Goal: Information Seeking & Learning: Find specific fact

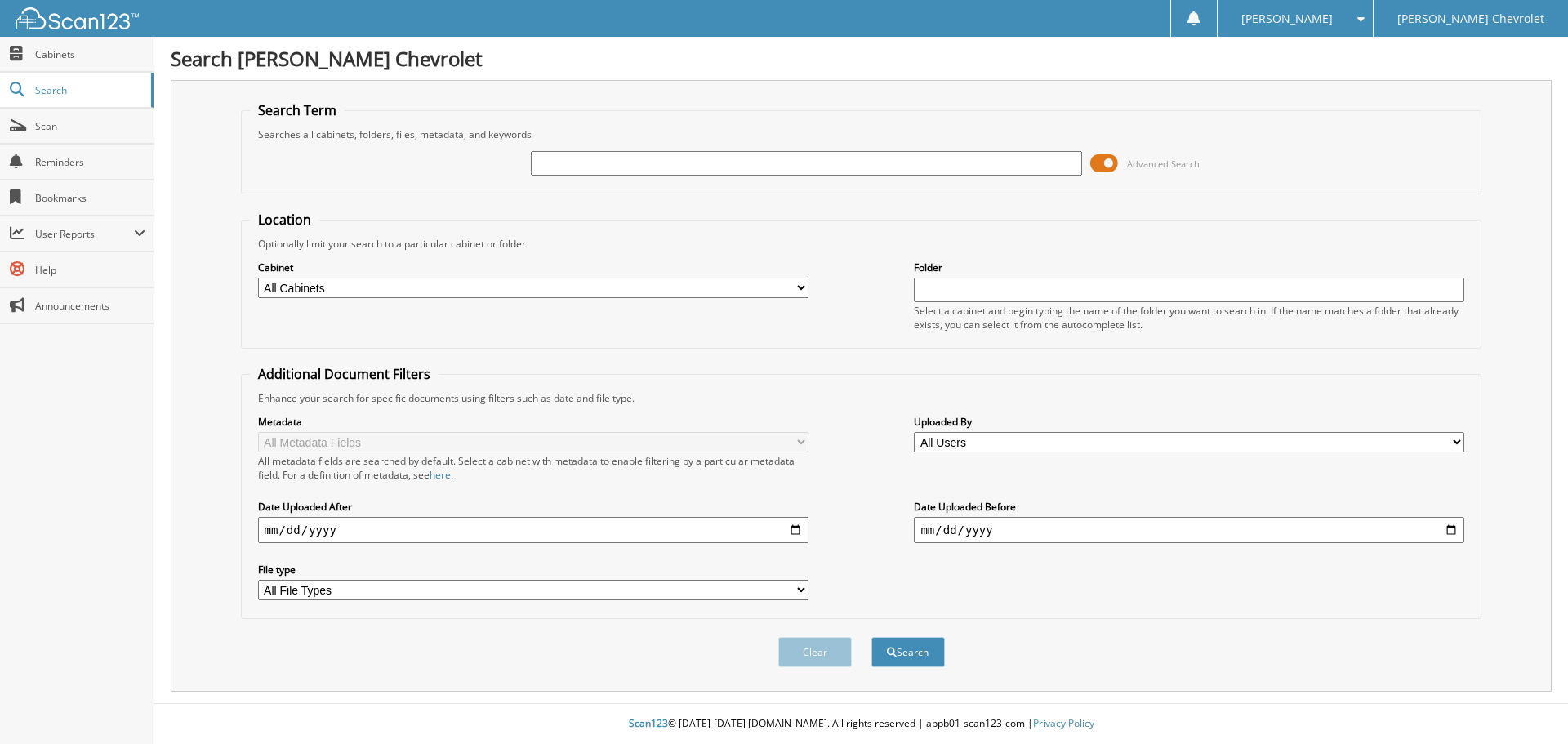
click at [67, 515] on div "Close Cabinets Search Scan Reminders Bookmarks User Reports" at bounding box center [77, 390] width 154 height 707
click at [571, 164] on input "text" at bounding box center [805, 163] width 550 height 25
type input "h"
type input "[PERSON_NAME]"
click at [515, 282] on select "All Cabinets ACCOUNTS PAYABLE ACCOUNTS RECEIVABLE ARCHIVE SERVICE [PERSON_NAME]…" at bounding box center [533, 287] width 550 height 21
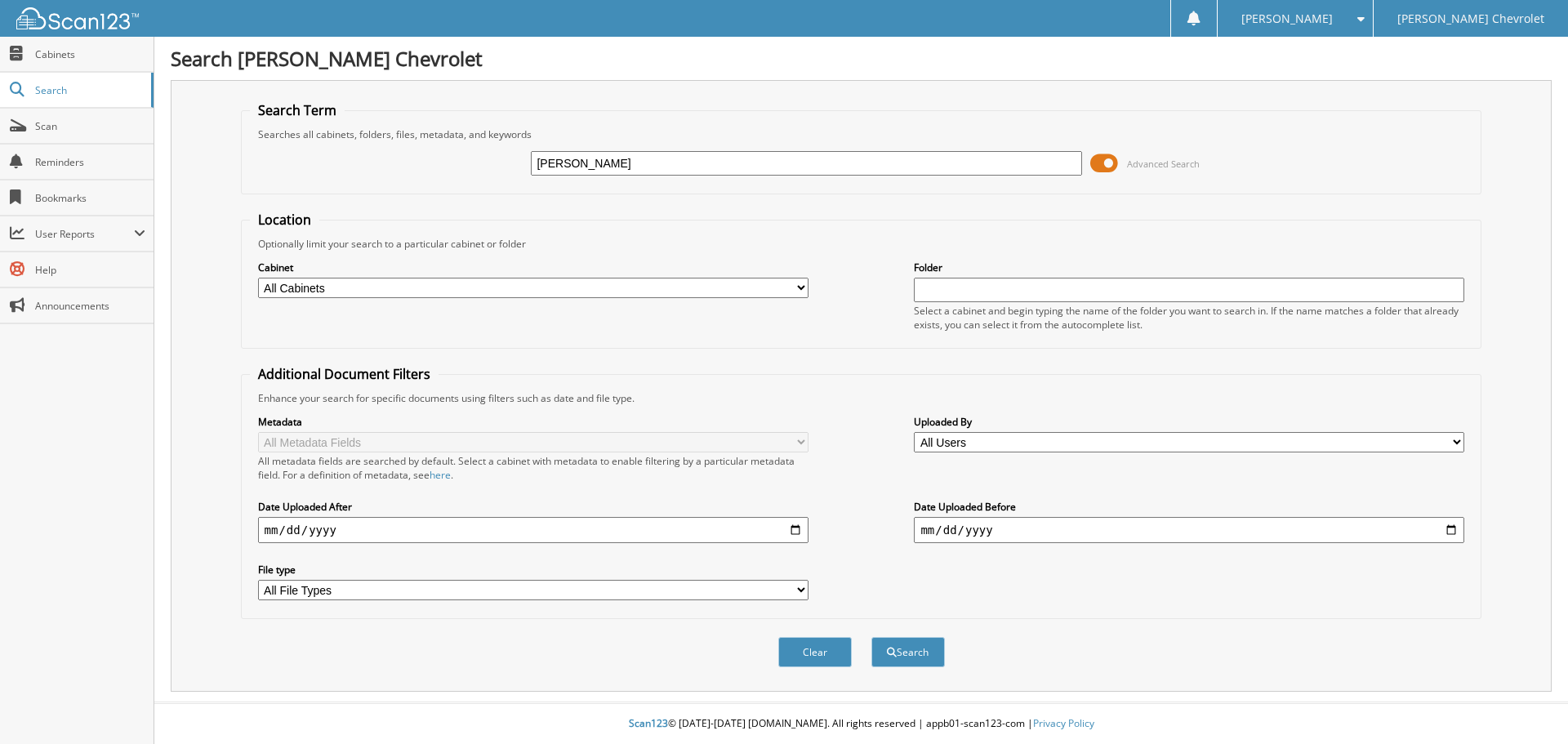
select select "6500"
click at [258, 277] on select "All Cabinets ACCOUNTS PAYABLE ACCOUNTS RECEIVABLE ARCHIVE SERVICE [PERSON_NAME]…" at bounding box center [533, 287] width 550 height 21
click at [624, 532] on input "date" at bounding box center [533, 530] width 550 height 26
click at [791, 531] on input "date" at bounding box center [533, 530] width 550 height 26
type input "[DATE]"
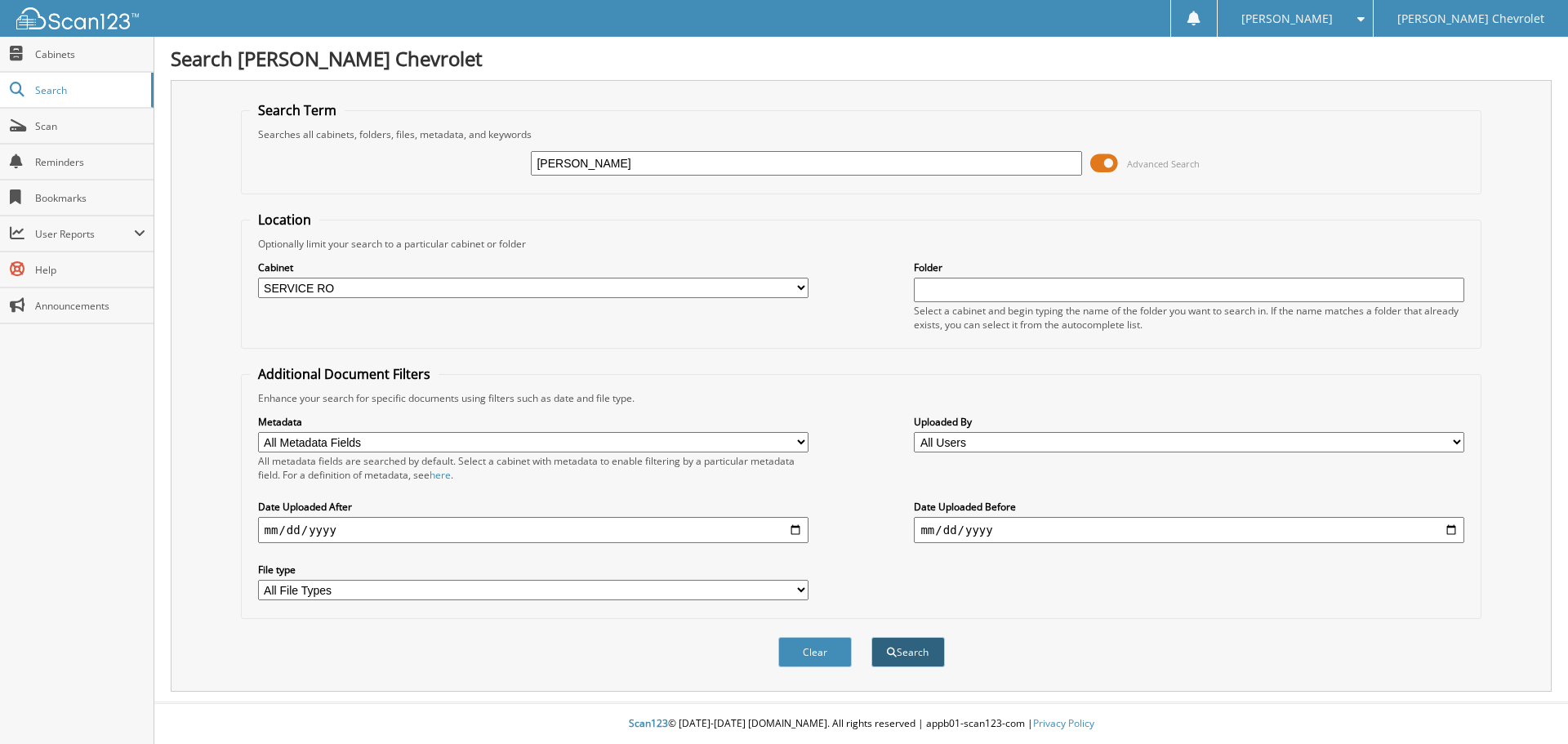
click at [908, 653] on button "Search" at bounding box center [908, 652] width 73 height 31
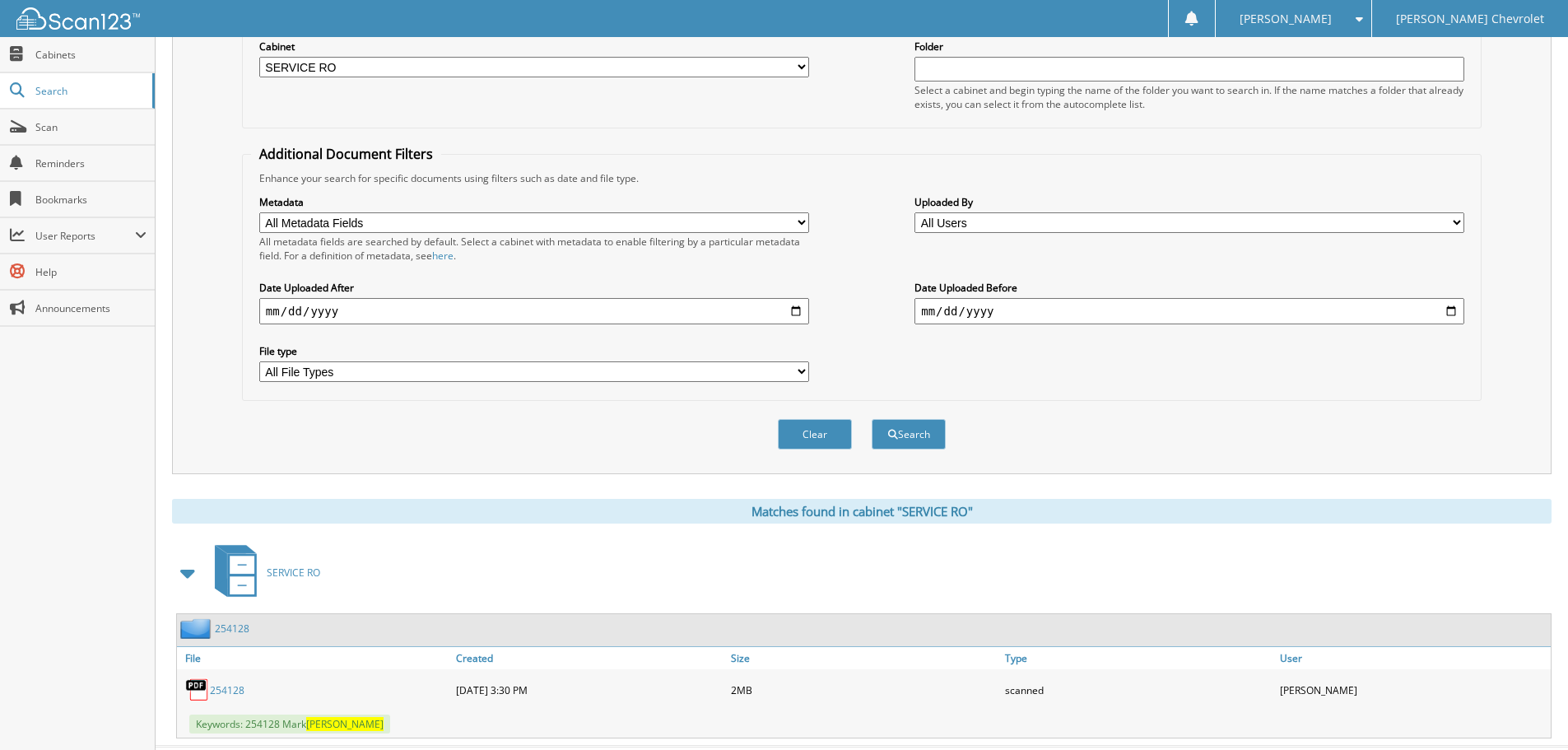
scroll to position [262, 0]
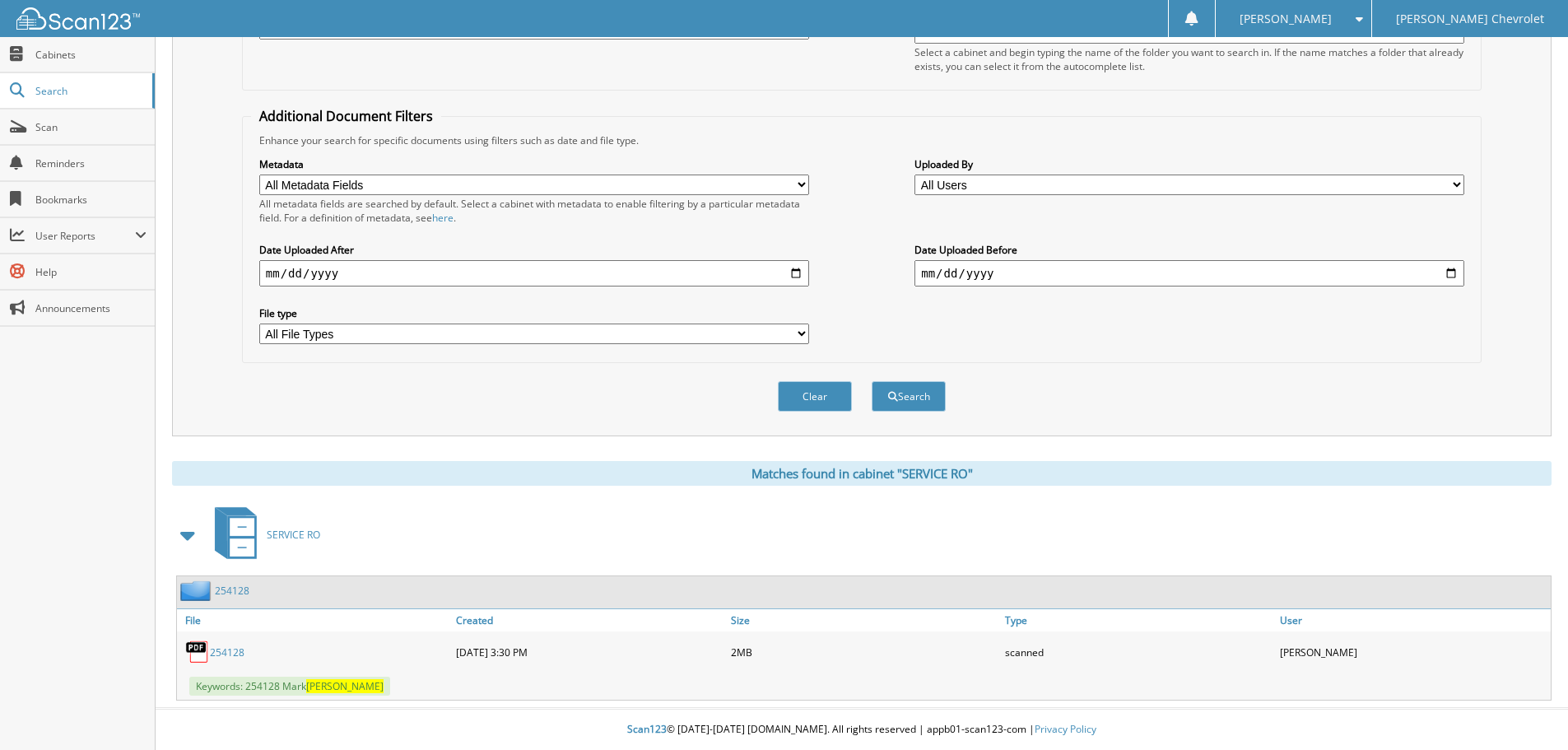
click at [227, 654] on link "254128" at bounding box center [227, 652] width 35 height 14
click at [220, 652] on link "254128" at bounding box center [227, 652] width 35 height 14
